Goal: Information Seeking & Learning: Learn about a topic

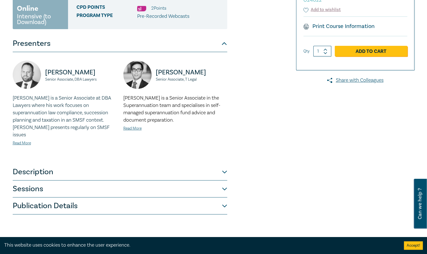
scroll to position [169, 0]
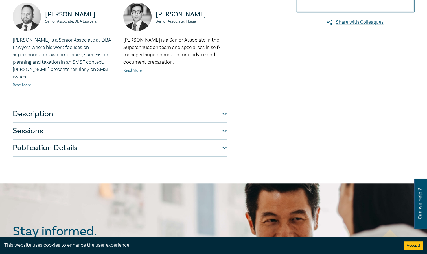
click at [99, 105] on button "Description" at bounding box center [120, 113] width 215 height 17
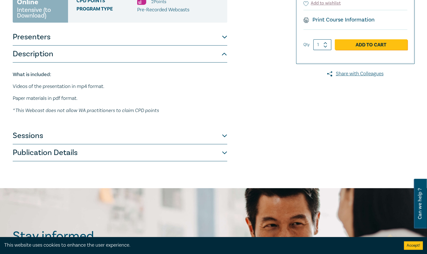
scroll to position [113, 0]
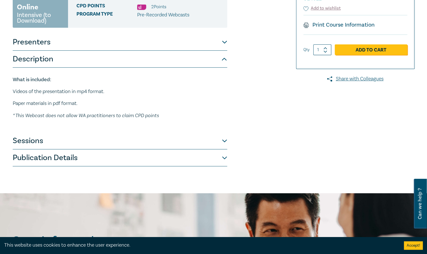
click at [88, 141] on button "Sessions" at bounding box center [120, 140] width 215 height 17
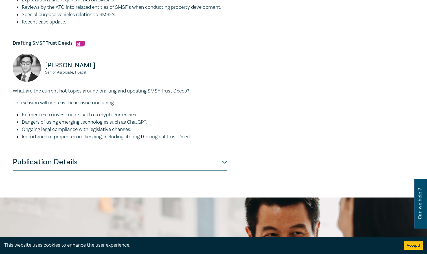
scroll to position [311, 0]
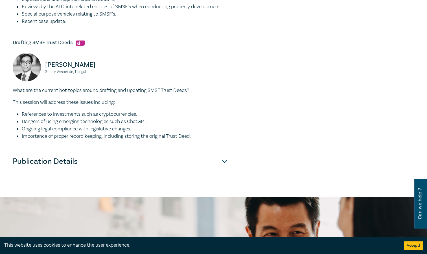
click at [69, 160] on button "Publication Details" at bounding box center [120, 161] width 215 height 17
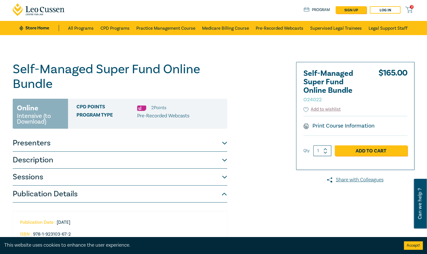
scroll to position [0, 0]
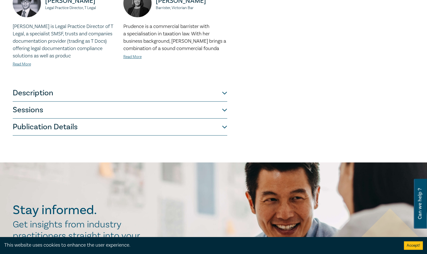
scroll to position [282, 0]
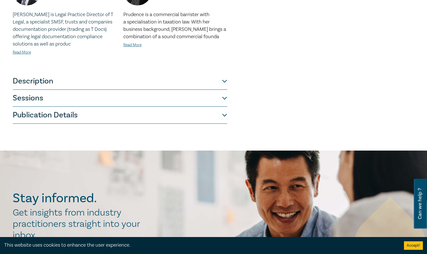
click at [66, 82] on button "Description" at bounding box center [120, 81] width 215 height 17
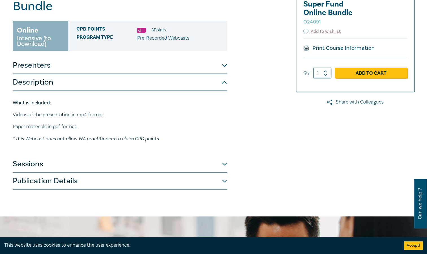
scroll to position [85, 0]
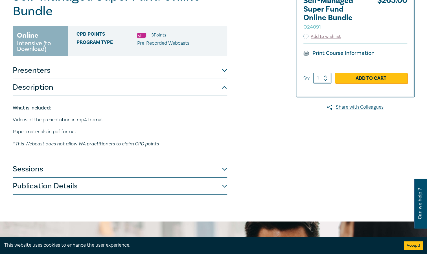
click at [73, 166] on button "Sessions" at bounding box center [120, 168] width 215 height 17
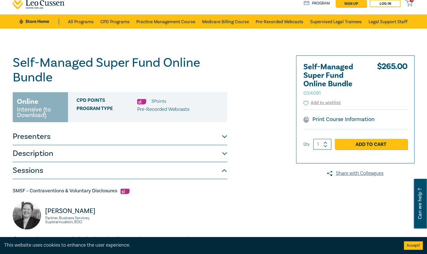
scroll to position [0, 0]
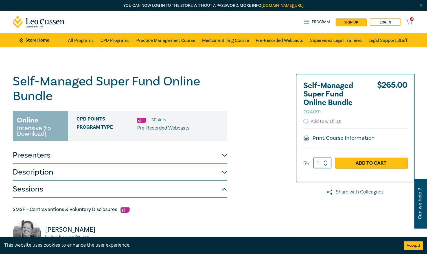
drag, startPoint x: 112, startPoint y: 38, endPoint x: 117, endPoint y: 39, distance: 5.7
click at [112, 38] on link "CPD Programs" at bounding box center [115, 40] width 29 height 14
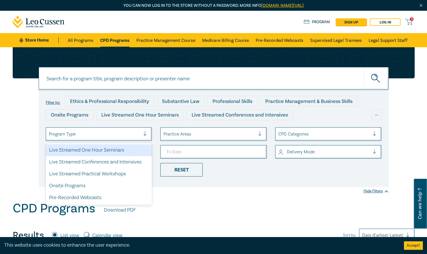
click at [117, 127] on div "Program Type" at bounding box center [99, 134] width 106 height 14
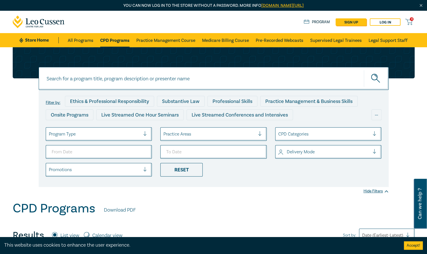
click at [126, 136] on div at bounding box center [95, 133] width 92 height 7
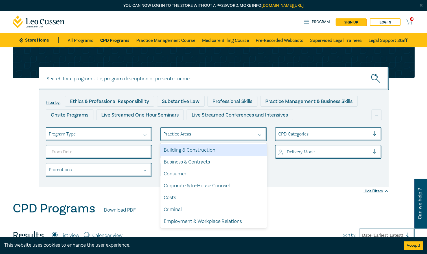
click at [178, 131] on div at bounding box center [209, 133] width 92 height 7
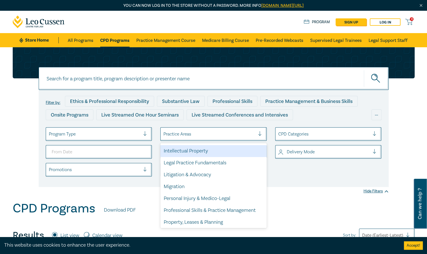
scroll to position [166, 0]
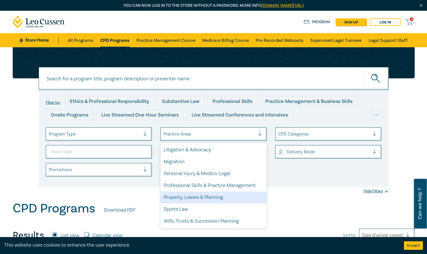
click at [216, 198] on div "Property, Leases & Planning" at bounding box center [213, 197] width 106 height 12
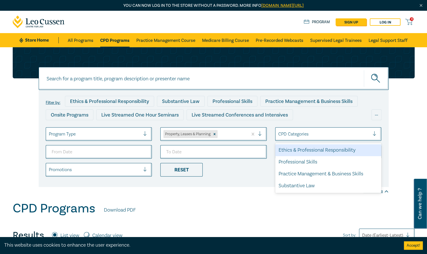
click at [309, 134] on div at bounding box center [324, 133] width 92 height 7
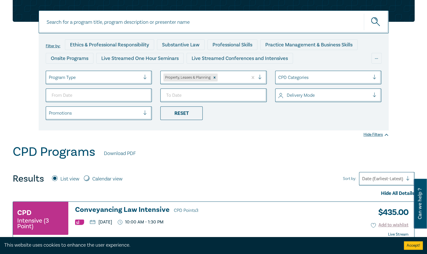
scroll to position [28, 0]
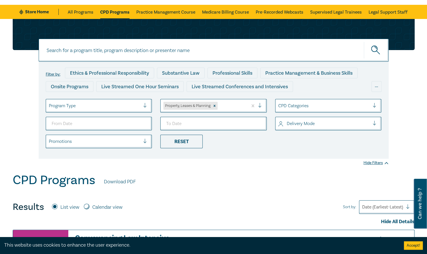
click at [287, 130] on div "Delivery Mode" at bounding box center [328, 124] width 106 height 14
click at [265, 146] on li "Reset" at bounding box center [213, 141] width 115 height 14
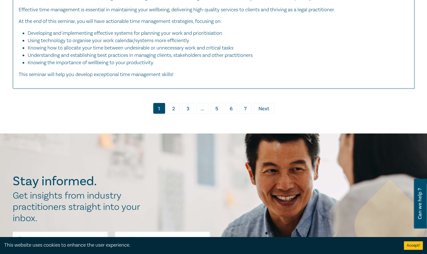
scroll to position [2372, 0]
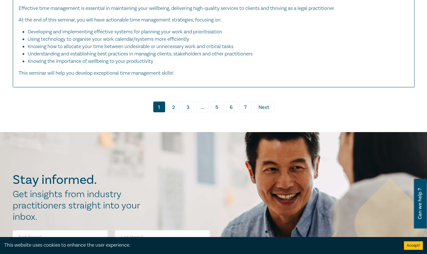
click at [263, 104] on span "Next" at bounding box center [264, 107] width 11 height 7
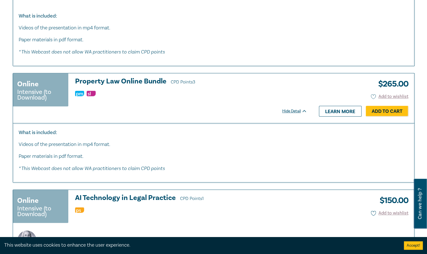
scroll to position [1468, 0]
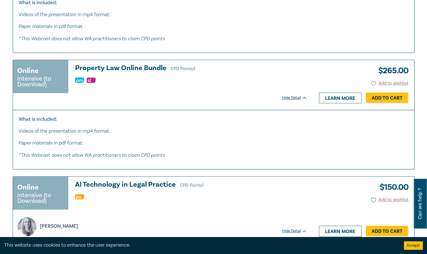
click at [149, 65] on h3 "Property Law Online Bundle CPD Points 3" at bounding box center [191, 68] width 232 height 8
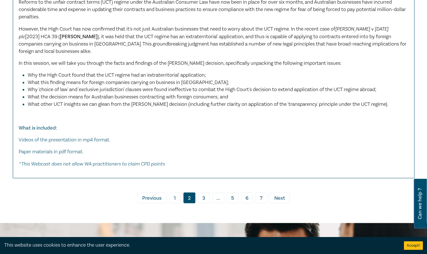
scroll to position [3050, 0]
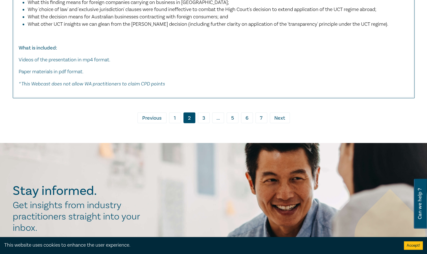
click at [203, 118] on link "3" at bounding box center [204, 117] width 12 height 11
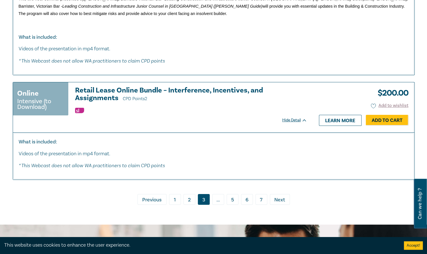
scroll to position [2513, 0]
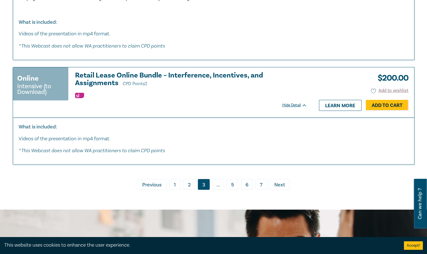
click at [278, 187] on span "Next" at bounding box center [279, 184] width 11 height 7
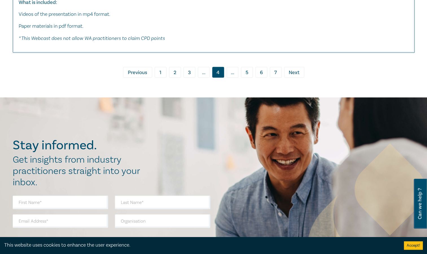
scroll to position [3078, 0]
click at [293, 69] on span "Next" at bounding box center [294, 72] width 11 height 7
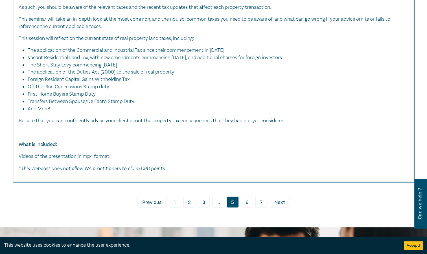
scroll to position [2993, 0]
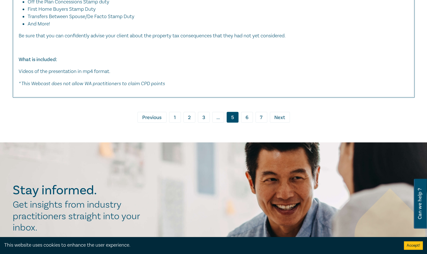
click at [283, 114] on span "Next" at bounding box center [279, 117] width 11 height 7
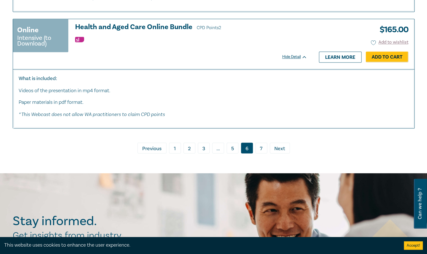
scroll to position [3162, 0]
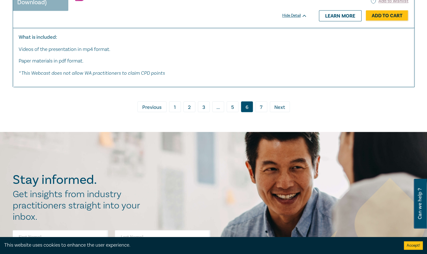
click at [262, 101] on link "7" at bounding box center [262, 106] width 12 height 11
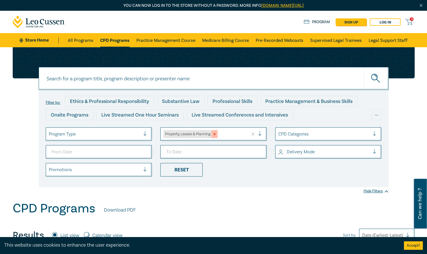
click at [215, 134] on icon "Remove Property, Leases & Planning" at bounding box center [215, 134] width 2 height 2
click at [210, 133] on div at bounding box center [209, 133] width 92 height 7
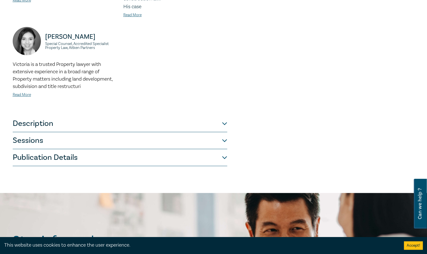
scroll to position [226, 0]
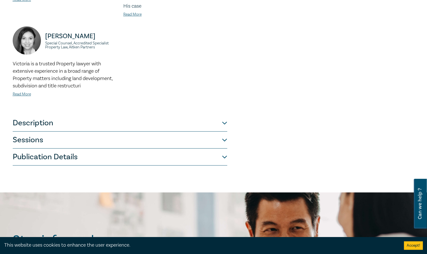
click at [154, 118] on button "Description" at bounding box center [120, 122] width 215 height 17
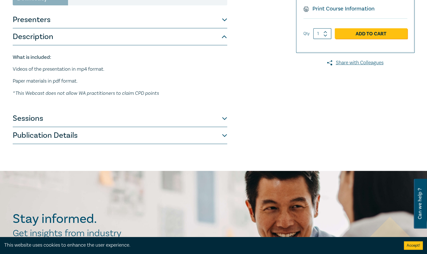
scroll to position [111, 0]
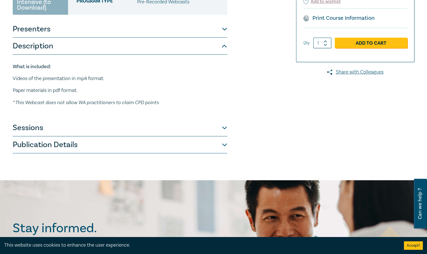
drag, startPoint x: 83, startPoint y: 128, endPoint x: 96, endPoint y: 132, distance: 13.4
click at [83, 128] on button "Sessions" at bounding box center [120, 127] width 215 height 17
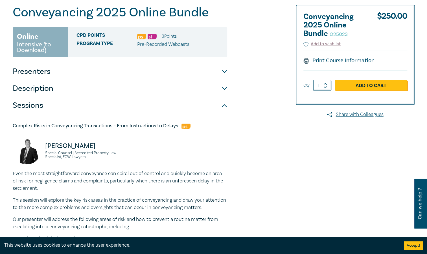
scroll to position [0, 0]
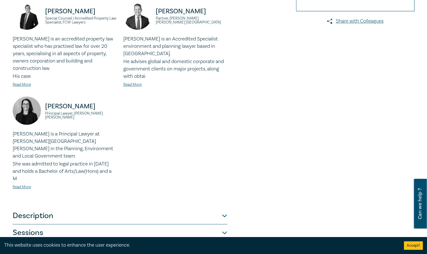
scroll to position [282, 0]
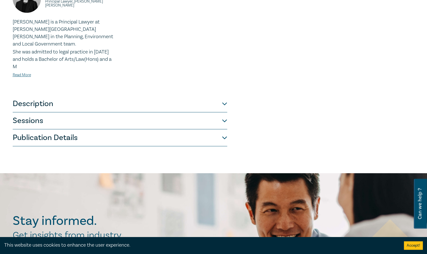
click at [132, 116] on button "Sessions" at bounding box center [120, 120] width 215 height 17
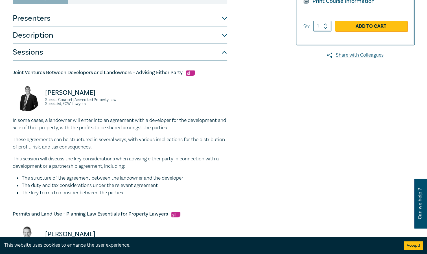
scroll to position [0, 0]
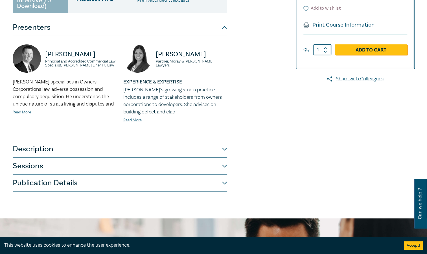
scroll to position [226, 0]
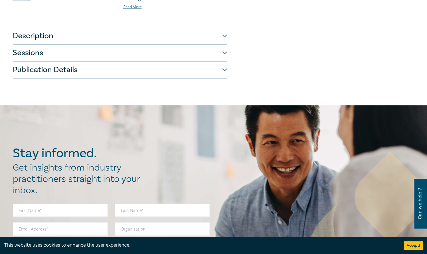
click at [62, 56] on button "Sessions" at bounding box center [120, 52] width 215 height 17
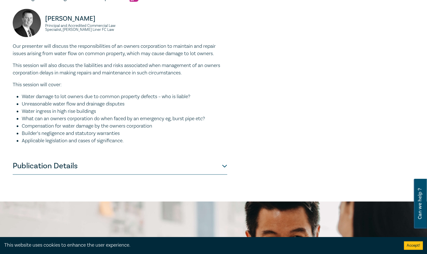
scroll to position [339, 0]
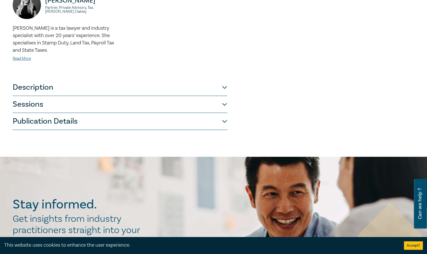
click at [119, 110] on button "Sessions" at bounding box center [120, 104] width 215 height 17
